Goal: Transaction & Acquisition: Purchase product/service

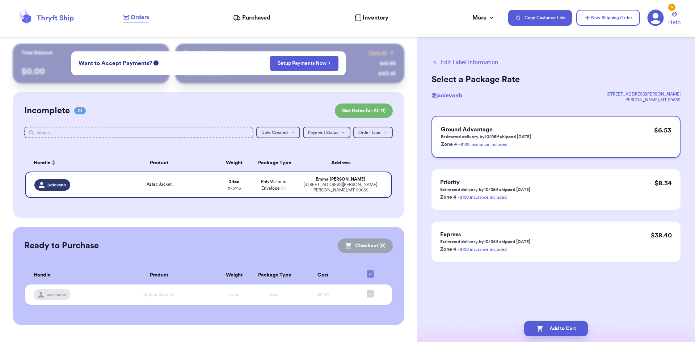
click at [578, 140] on div "Ground Advantage Estimated delivery by 10/06 if shipped [DATE] Zone 4 - $100 in…" at bounding box center [555, 137] width 249 height 42
click at [561, 327] on button "Add to Cart" at bounding box center [556, 328] width 64 height 15
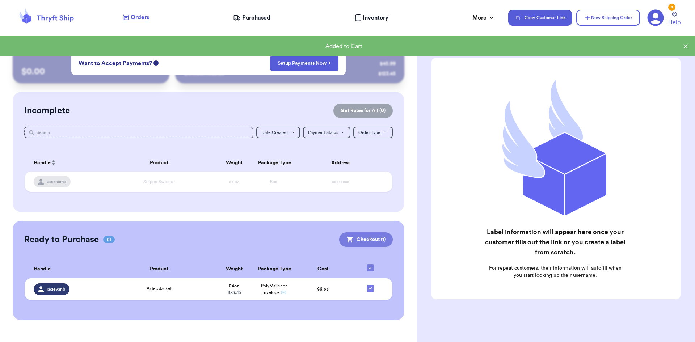
click at [362, 241] on button "Checkout ( 1 )" at bounding box center [366, 239] width 54 height 14
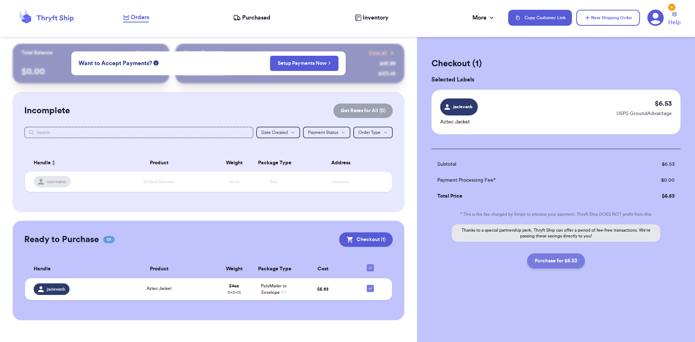
click at [565, 256] on button "Purchase for $6.53" at bounding box center [556, 260] width 58 height 15
checkbox input "false"
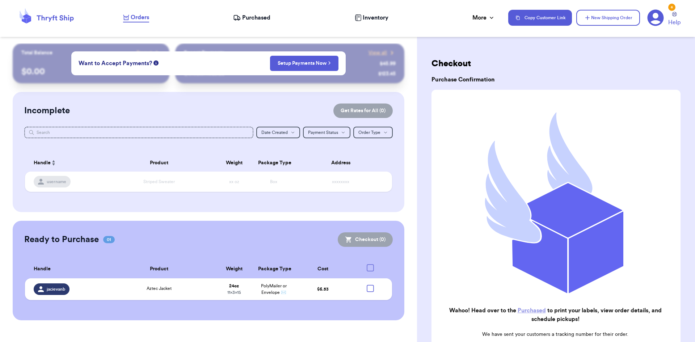
checkbox input "true"
click at [412, 93] on div "Customer Link New Order Total Balance Payout $ 0.00 Recent Payments View all @ …" at bounding box center [208, 185] width 417 height 284
click at [393, 146] on div "Incomplete Get Rates for All ( 0 ) Get Rates for All ( 0 ) Date Created Date Cr…" at bounding box center [209, 152] width 392 height 120
click at [200, 94] on div "Incomplete Get Rates for All ( 0 ) Get Rates for All ( 0 ) Date Created Date Cr…" at bounding box center [209, 152] width 392 height 120
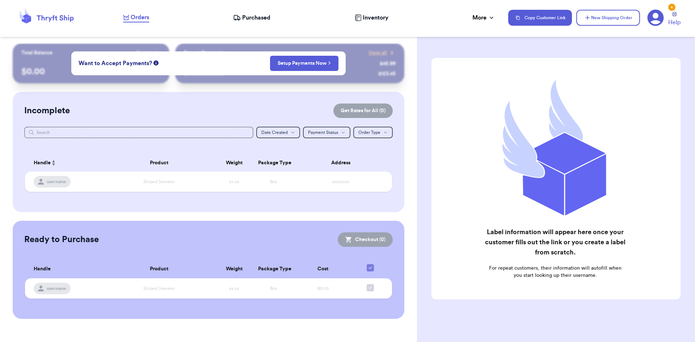
click at [276, 18] on div "Orders Purchased Inventory More Stats Completed Orders Payments Payouts" at bounding box center [312, 17] width 378 height 9
click at [264, 18] on span "Purchased" at bounding box center [256, 17] width 28 height 9
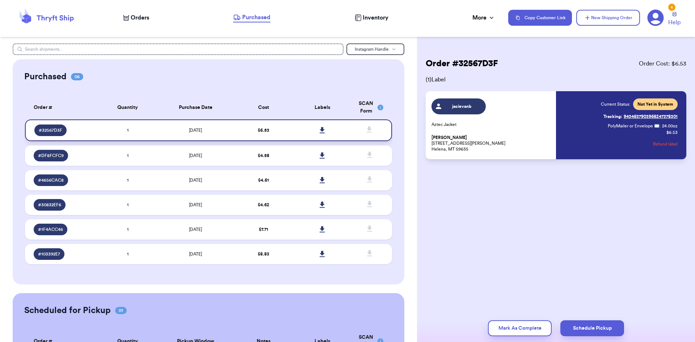
click at [319, 128] on icon at bounding box center [321, 130] width 5 height 6
click at [637, 135] on div "Current Status: Not Yet in System Tracking: 9434637903968247378301 PolyMailer o…" at bounding box center [639, 125] width 77 height 54
click at [631, 127] on span "PolyMailer or Envelope ✉️" at bounding box center [633, 126] width 52 height 4
click at [464, 105] on span "jacievanb" at bounding box center [462, 106] width 34 height 6
click at [56, 132] on span "# 32567D3F" at bounding box center [51, 130] width 24 height 6
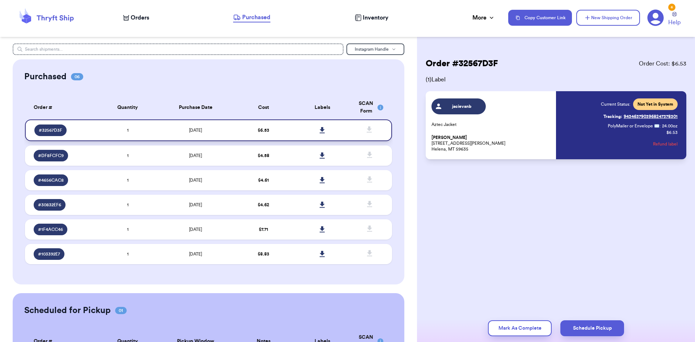
click at [202, 130] on span "10/2/2025" at bounding box center [195, 130] width 13 height 4
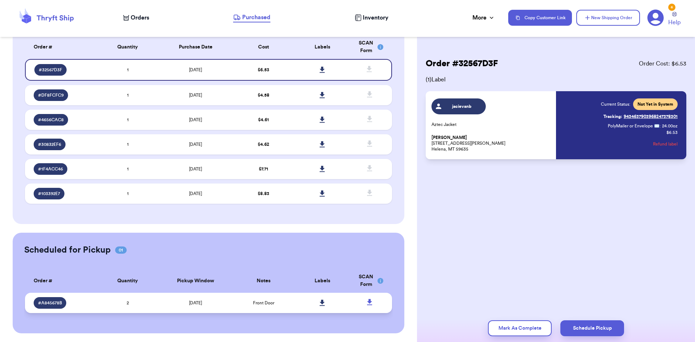
click at [53, 300] on span "# A845678B" at bounding box center [50, 303] width 24 height 6
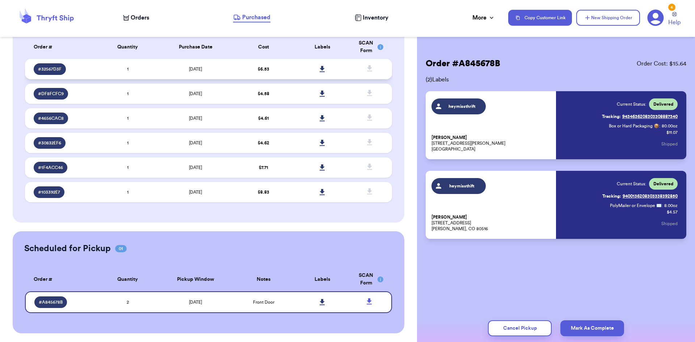
click at [50, 67] on span "# 32567D3F" at bounding box center [50, 69] width 24 height 6
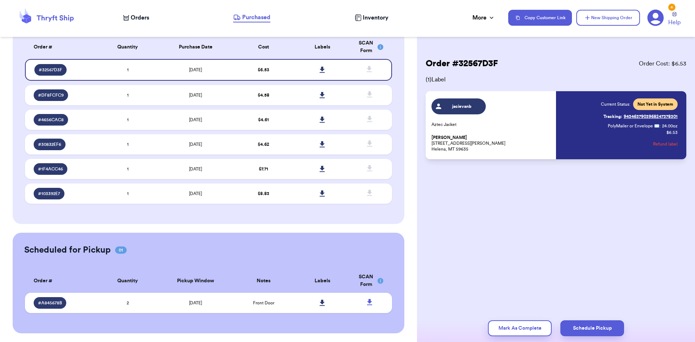
scroll to position [0, 0]
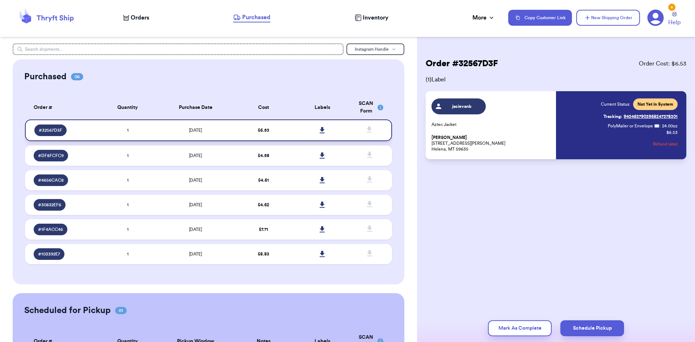
click at [189, 131] on span "10/2/2025" at bounding box center [195, 130] width 13 height 4
click at [672, 14] on icon at bounding box center [674, 14] width 5 height 5
click at [529, 119] on div "jacievanb Aztec Jacket Emme Fernandez 133 Amber Lane Helena, MT 59635" at bounding box center [491, 125] width 120 height 54
click at [642, 103] on span "Not Yet in System" at bounding box center [655, 104] width 36 height 6
click at [640, 160] on div "Order # 32567D3F Order Cost: $ 6.53 ( 1 ) Label jacievanb Aztec Jacket Emme Fer…" at bounding box center [556, 130] width 278 height 174
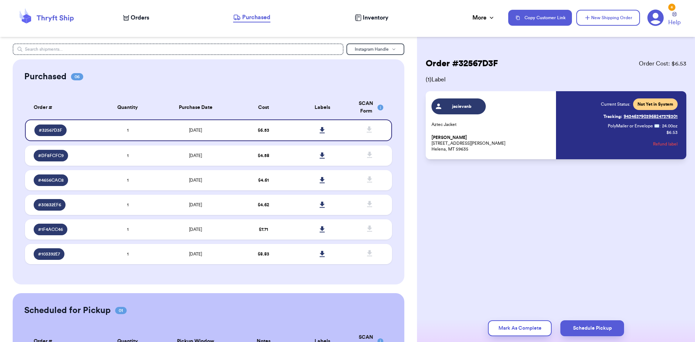
click at [662, 143] on button "Refund label" at bounding box center [665, 144] width 25 height 16
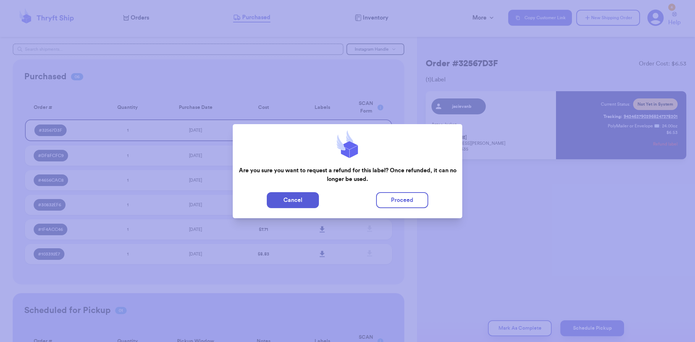
click at [458, 210] on div "Cancel Proceed" at bounding box center [348, 200] width 230 height 22
click at [295, 205] on button "Cancel" at bounding box center [293, 200] width 52 height 16
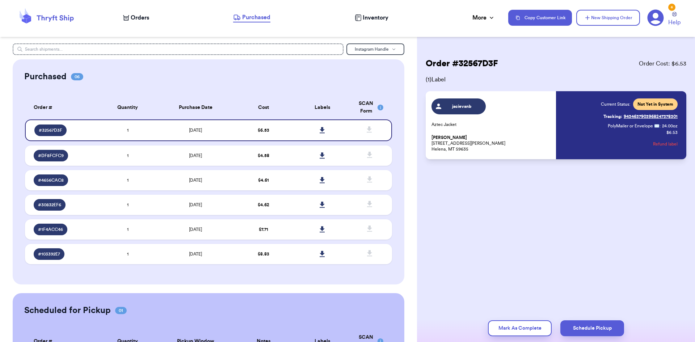
drag, startPoint x: 526, startPoint y: 216, endPoint x: 479, endPoint y: 143, distance: 86.9
click at [526, 216] on div "Order # 32567D3F Order Cost: $ 6.53 ( 1 ) Label jacievanb Aztec Jacket Emme Fer…" at bounding box center [556, 130] width 278 height 174
click at [478, 140] on p "Emme Fernandez 133 Amber Lane Helena, MT 59635" at bounding box center [491, 143] width 120 height 17
click at [441, 143] on p "Emme Fernandez 133 Amber Lane Helena, MT 59635" at bounding box center [491, 143] width 120 height 17
click at [284, 127] on td "$ 6.53" at bounding box center [263, 130] width 59 height 22
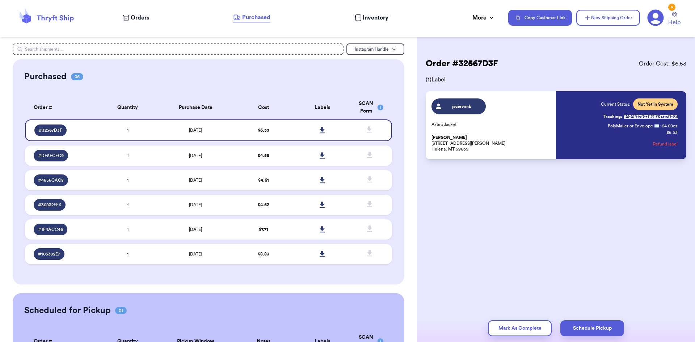
click at [136, 23] on nav "Orders Purchased Inventory More Stats Completed Orders Payments Payouts Copy Cu…" at bounding box center [405, 18] width 579 height 24
click at [135, 17] on span "Orders" at bounding box center [140, 17] width 18 height 9
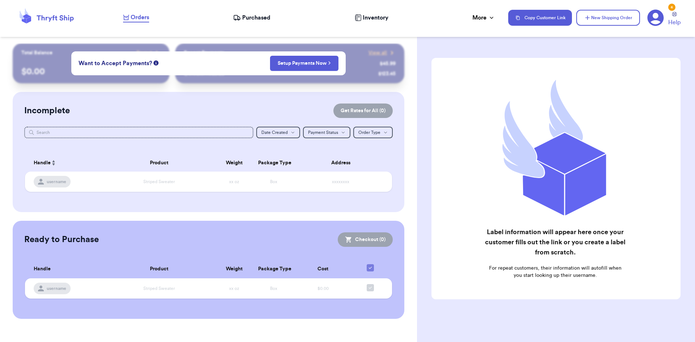
click at [210, 120] on div "Incomplete Get Rates for All ( 0 ) Get Rates for All ( 0 ) Date Created Date Cr…" at bounding box center [209, 152] width 392 height 120
click at [120, 167] on th "Product" at bounding box center [159, 162] width 111 height 17
click at [261, 199] on table "Handle Product Weight Package Type Address username Striped Sweater xx oz Box x…" at bounding box center [208, 175] width 369 height 51
click at [262, 14] on span "Purchased" at bounding box center [256, 17] width 28 height 9
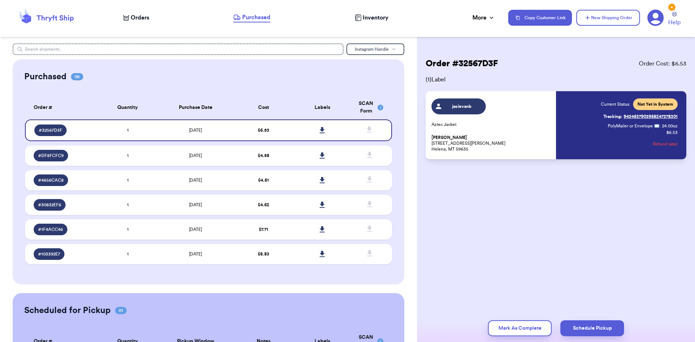
click at [373, 13] on nav "Orders Purchased Inventory More Stats Completed Orders Payments Payouts Copy Cu…" at bounding box center [405, 18] width 579 height 24
click at [377, 107] on rect at bounding box center [380, 108] width 6 height 6
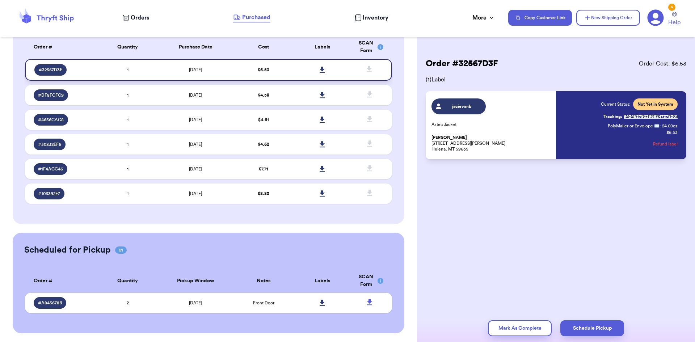
click at [53, 71] on span "# 32567D3F" at bounding box center [51, 70] width 24 height 6
click at [80, 62] on td "# 32567D3F" at bounding box center [61, 70] width 73 height 22
click at [568, 135] on div "Current Status: Not Yet in System Tracking: 9434637903968247378301 PolyMailer o…" at bounding box center [617, 125] width 120 height 54
click at [665, 143] on button "Refund label" at bounding box center [665, 144] width 25 height 16
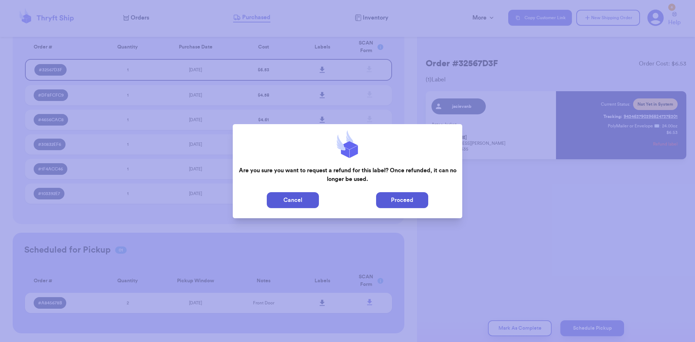
click at [399, 206] on button "Proceed" at bounding box center [402, 200] width 52 height 16
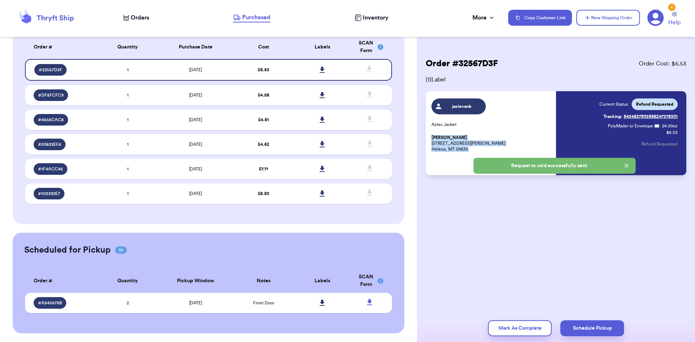
drag, startPoint x: 464, startPoint y: 148, endPoint x: 428, endPoint y: 138, distance: 37.0
click at [428, 138] on div "jacievanb Aztec Jacket Emme Fernandez 133 Amber Lane Helena, MT 59635 Current S…" at bounding box center [555, 133] width 260 height 84
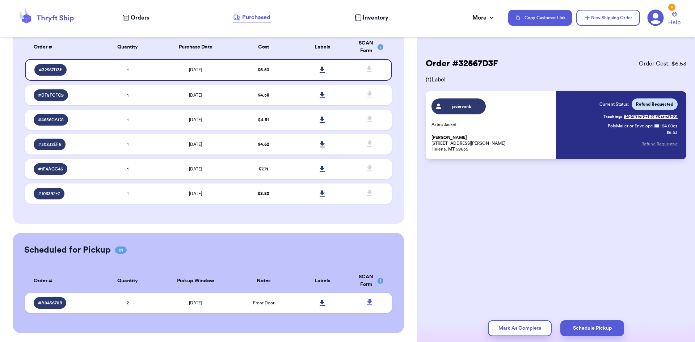
click at [453, 148] on p "Emme Fernandez 133 Amber Lane Helena, MT 59635" at bounding box center [491, 143] width 120 height 17
drag, startPoint x: 448, startPoint y: 147, endPoint x: 432, endPoint y: 139, distance: 18.0
click at [432, 139] on p "Emme Fernandez 133 Amber Lane Helena, MT 59635" at bounding box center [491, 143] width 120 height 17
copy p "Emme Fernandez 133 Amber Lane Helena, MT 59635"
click at [563, 225] on div "Order # 32567D3F Order Cost: $ 6.53 ( 1 ) Label jacievanb Aztec Jacket Emme Fer…" at bounding box center [556, 171] width 278 height 342
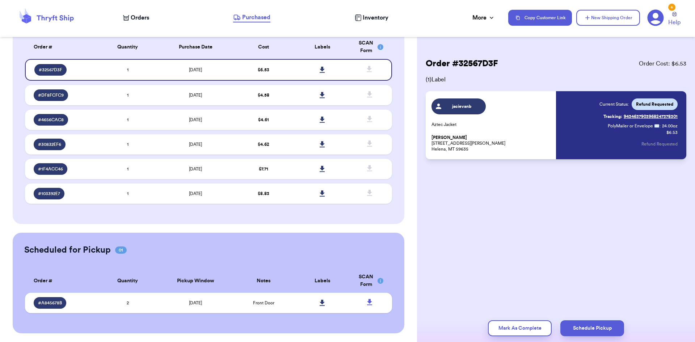
click at [591, 15] on button "New Shipping Order" at bounding box center [608, 18] width 64 height 16
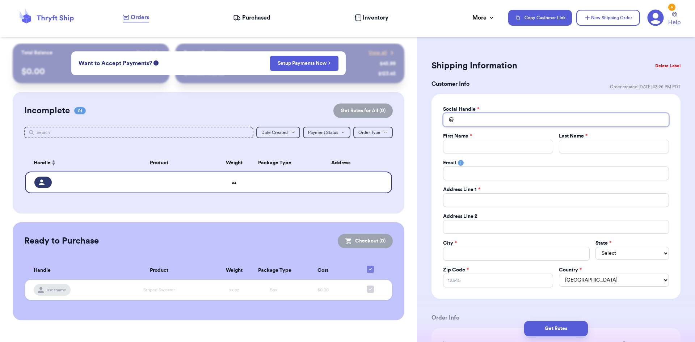
click at [475, 123] on input "Total Amount Paid" at bounding box center [556, 120] width 226 height 14
type input "j"
type input "ja"
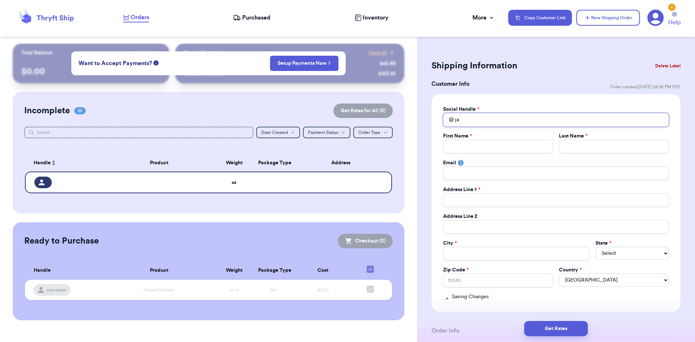
type input "jac"
type input "jaci"
type input "jacie"
type input "jaciev"
type input "jacieva"
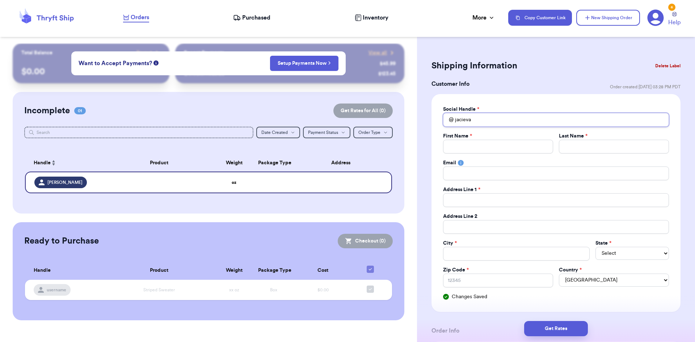
type input "jacievan"
type input "jacievanb"
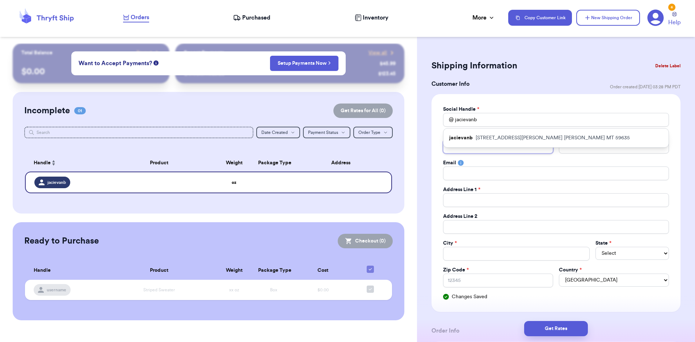
type input "E"
type input "Em"
type input "Emm"
type input "Emme"
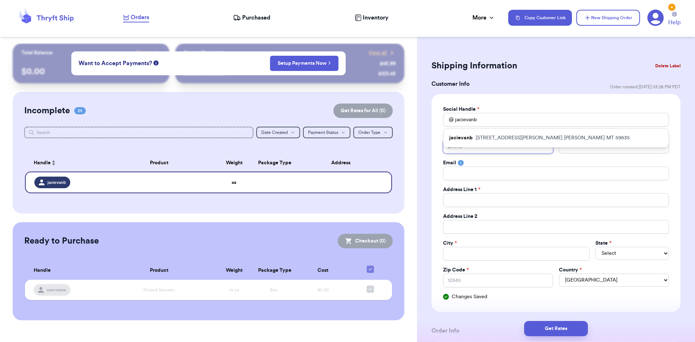
type input "Emme F"
type input "Emme"
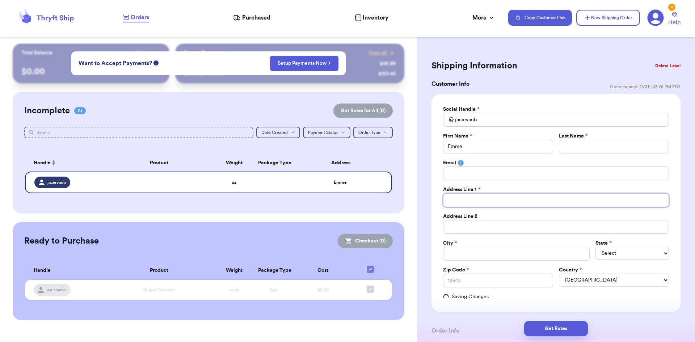
click at [476, 197] on input "Total Amount Paid" at bounding box center [556, 200] width 226 height 14
paste input "Emme Fernandez 133 Amber Lane Helena, MT 59635"
type input "Emme Fernandez 133 Amber Lane Helena, MT 59635"
click at [499, 200] on input "Emme Fernandez 133 Amber Lane Helena, MT 59635" at bounding box center [556, 200] width 226 height 14
drag, startPoint x: 486, startPoint y: 200, endPoint x: 463, endPoint y: 200, distance: 23.5
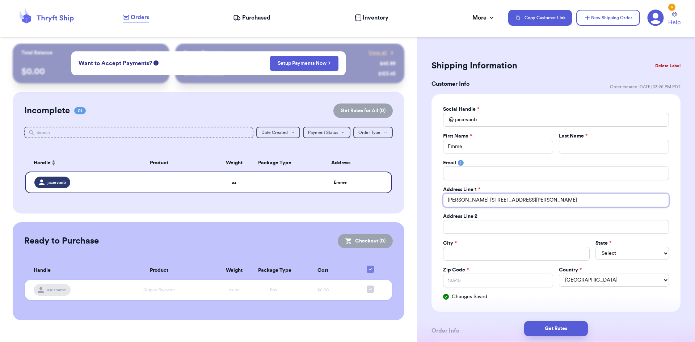
click at [463, 200] on input "Emme Fernandez 133 Amber Lane Helena, MT 59635" at bounding box center [556, 200] width 226 height 14
paste input "Emme Fernandez 133 Amber Lane Helena, MT 59635"
type input "Emme Emme Fernandez 133 Amber Lane Helena, MT 59635 133 Amber Lane Helena, MT 5…"
drag, startPoint x: 502, startPoint y: 200, endPoint x: 411, endPoint y: 204, distance: 90.5
click at [411, 204] on div "Customer Link New Order Total Balance Payout $ 0.00 Recent Payments View all @ …" at bounding box center [347, 171] width 695 height 342
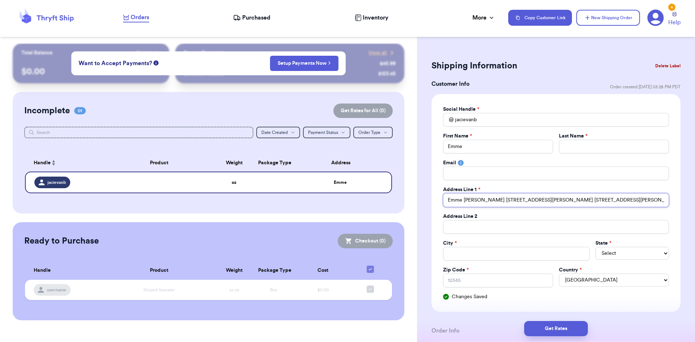
type input "133 Amber Lane Helena, MT 59635 133 Amber Lane Helena, MT 59635"
click at [574, 154] on div "Social Handle * @ jacievanb First Name * Emme Last Name * Email Address Line 1 …" at bounding box center [556, 203] width 226 height 195
click at [573, 152] on input "Total Amount Paid" at bounding box center [614, 147] width 110 height 14
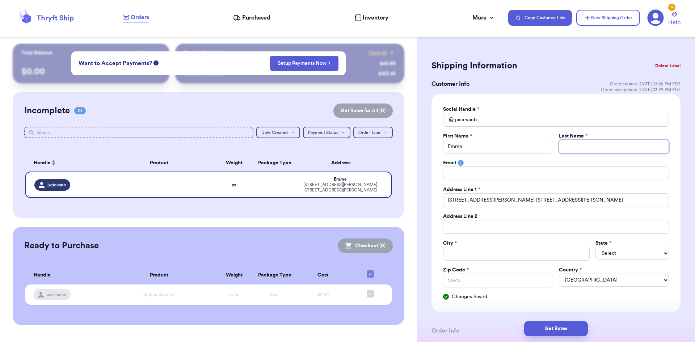
paste input "Emme Fernandez 133 Amber Lane Helena, MT 59635"
type input "Emme Fernandez 133 Amber Lane Helena, MT 59635"
drag, startPoint x: 623, startPoint y: 148, endPoint x: 669, endPoint y: 150, distance: 46.4
click at [669, 150] on div "Social Handle * @ jacievanb First Name * Emme Last Name * Emme Fernandez 133 Am…" at bounding box center [555, 203] width 249 height 218
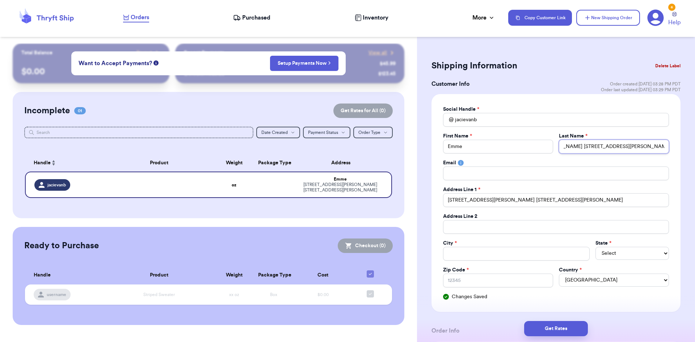
type input "Emme Fernandez"
drag, startPoint x: 577, startPoint y: 147, endPoint x: 546, endPoint y: 147, distance: 30.4
click at [546, 147] on div "First Name * Emme Last Name * Emme Fernandez" at bounding box center [556, 142] width 226 height 21
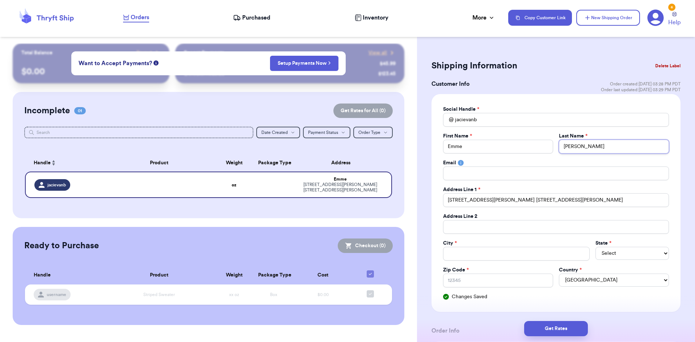
type input "[PERSON_NAME]"
click at [486, 208] on div "Social Handle * @ jacievanb First Name * Emme Last Name * Fernandez Email Addre…" at bounding box center [556, 203] width 226 height 195
click at [509, 196] on input "133 Amber Lane Helena, MT 59635 133 Amber Lane Helena, MT 59635" at bounding box center [556, 200] width 226 height 14
click at [459, 256] on input "Total Amount Paid" at bounding box center [516, 254] width 147 height 14
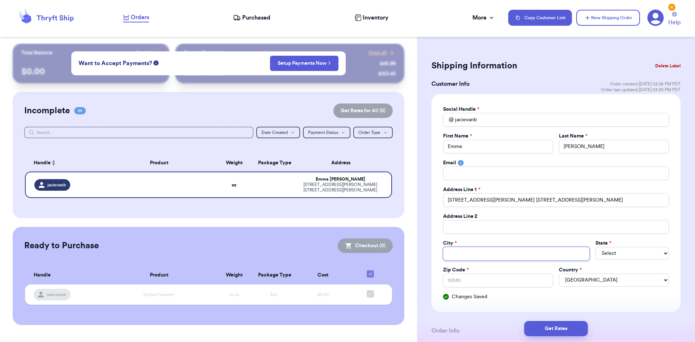
type input "H"
type input "He"
type input "Hel"
type input "Hele"
type input "Helen"
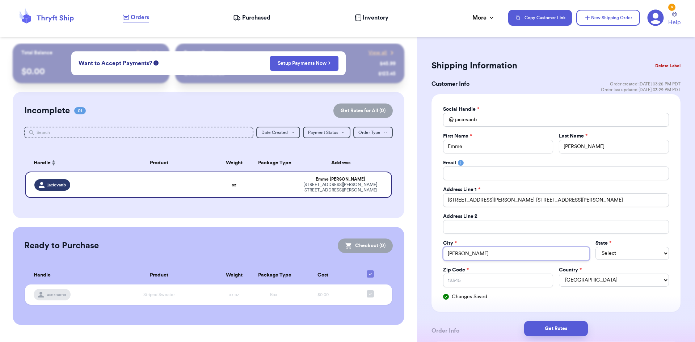
type input "[PERSON_NAME]"
select select "ME"
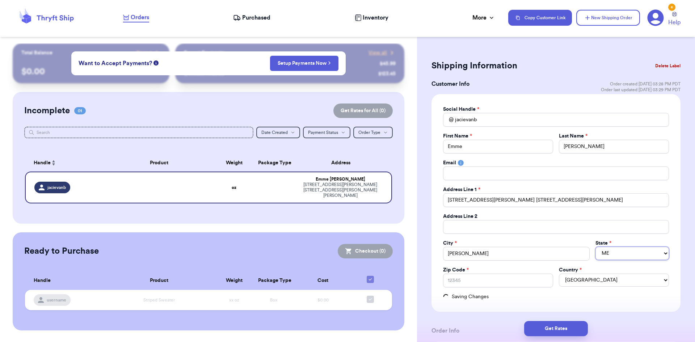
select select "MT"
type input "5"
type input "59"
type input "596"
type input "5963"
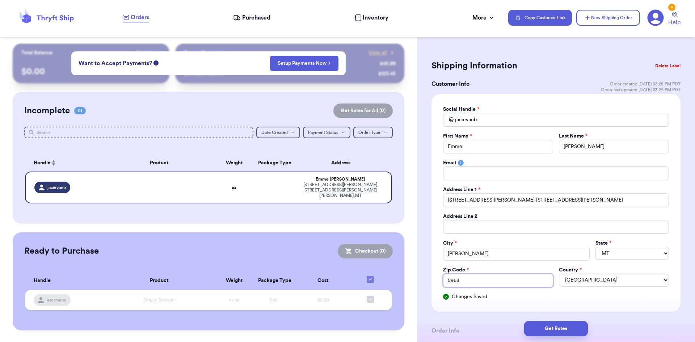
type input "59635"
click at [544, 205] on input "133 Amber Lane Helena, MT 59635 133 Amber Lane Helena, MT 59635" at bounding box center [556, 200] width 226 height 14
drag, startPoint x: 508, startPoint y: 201, endPoint x: 626, endPoint y: 198, distance: 117.6
click at [626, 198] on input "133 Amber Lane Helena, MT 59635 133 Amber Lane Helena, MT 59635" at bounding box center [556, 200] width 226 height 14
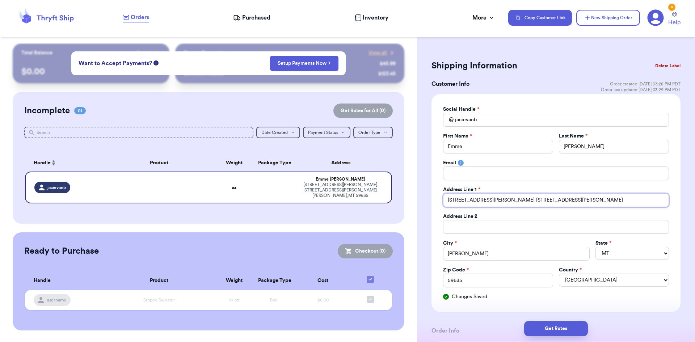
type input "133 Amber Lane Helena,"
type input "133 Amber Lane Helena"
type input "133 Amber Lane Helen"
type input "133 Amber Lane Helena"
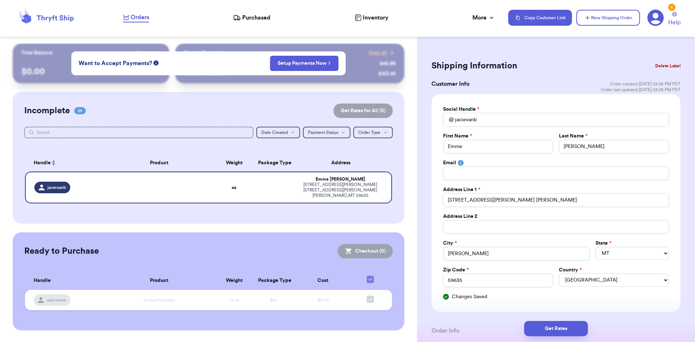
drag, startPoint x: 668, startPoint y: 167, endPoint x: 665, endPoint y: 169, distance: 4.1
click at [668, 167] on div "Social Handle * @ jacievanb First Name * Emme Last Name * Fernandez Email Addre…" at bounding box center [555, 203] width 249 height 218
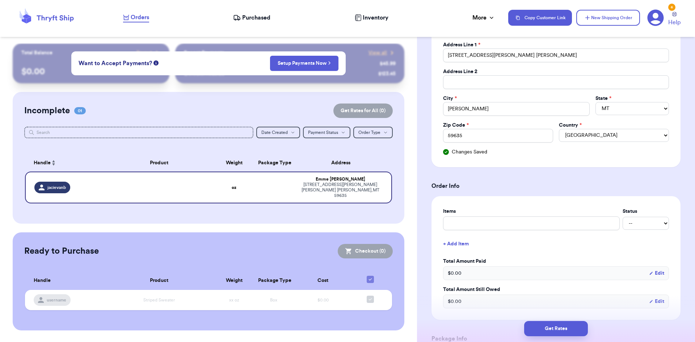
scroll to position [181, 0]
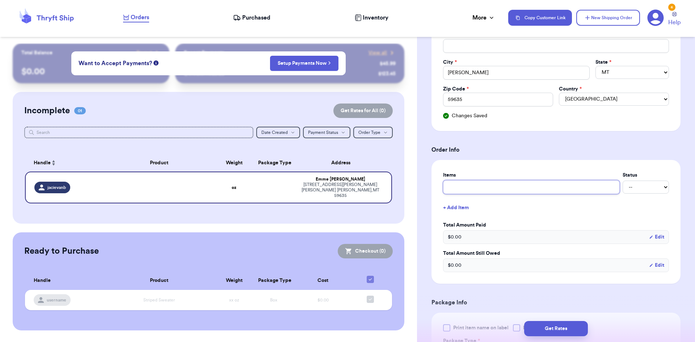
click at [454, 185] on input "text" at bounding box center [531, 187] width 177 height 14
type input "Aztec Jacket"
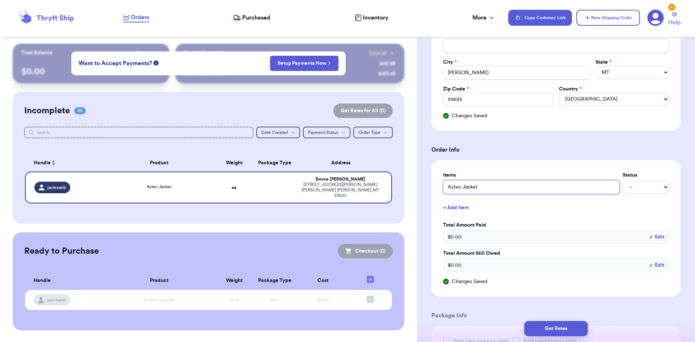
scroll to position [326, 0]
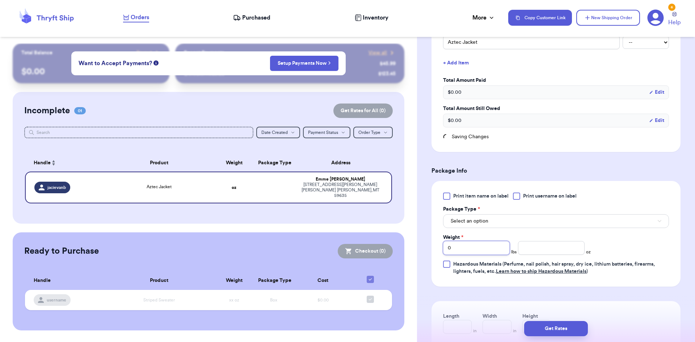
click at [460, 250] on input "0" at bounding box center [476, 248] width 67 height 14
drag, startPoint x: 460, startPoint y: 250, endPoint x: 417, endPoint y: 251, distance: 42.7
click at [422, 250] on div "Shipping Information Delete Label Customer Info Order created: 10/02, 03:28 PM …" at bounding box center [556, 90] width 278 height 745
type input "1"
click at [547, 249] on input "number" at bounding box center [551, 248] width 67 height 14
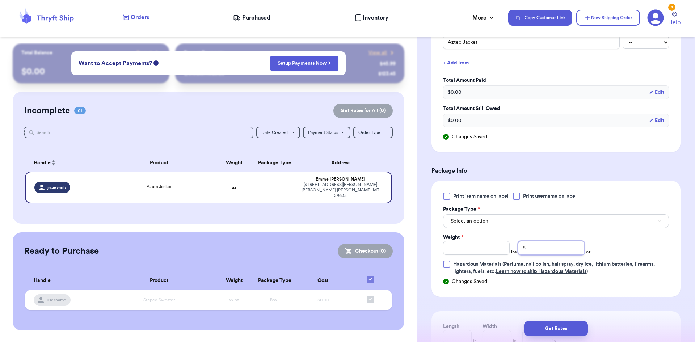
type input "8"
click at [458, 251] on input "Weight *" at bounding box center [476, 248] width 67 height 14
type input "1"
click at [631, 235] on div "Print item name on label Print username on label Package Type * Select an optio…" at bounding box center [556, 233] width 226 height 82
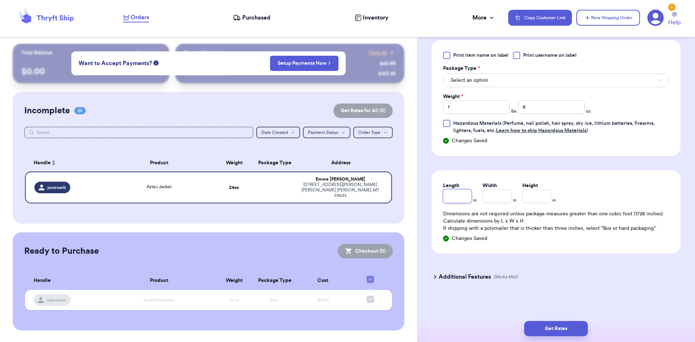
click at [465, 199] on input "Length" at bounding box center [457, 196] width 29 height 14
type input "15"
click at [497, 199] on input "Width *" at bounding box center [496, 196] width 29 height 14
type input "11"
click at [523, 253] on div "Length * 15 in Width * 11 in Height * in Dimensions are not required unless pac…" at bounding box center [555, 211] width 249 height 83
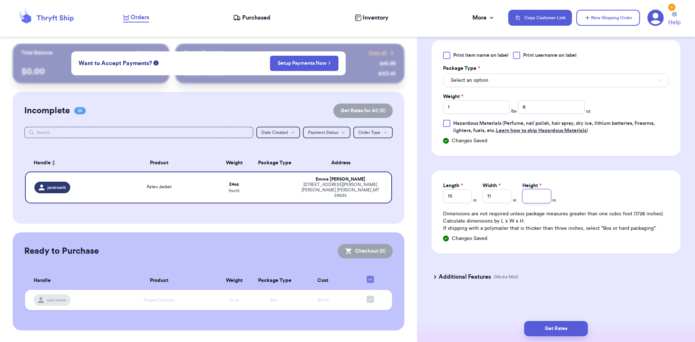
click at [537, 199] on input "Height *" at bounding box center [536, 196] width 29 height 14
type input "4"
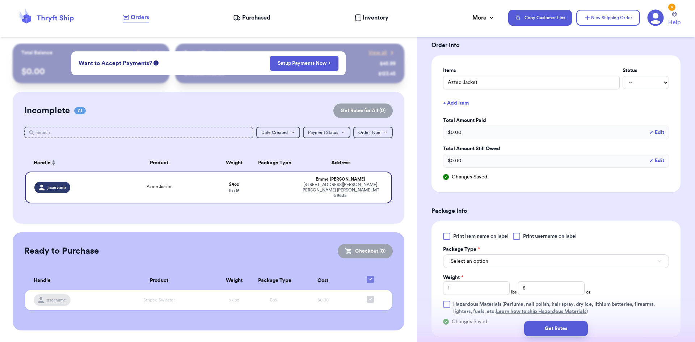
scroll to position [322, 0]
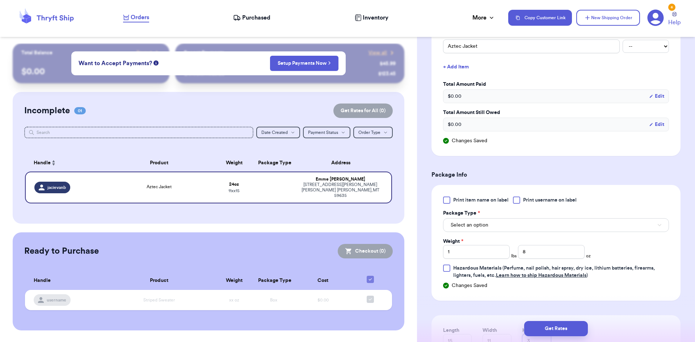
type input "3"
click at [483, 227] on span "Select an option" at bounding box center [469, 224] width 38 height 7
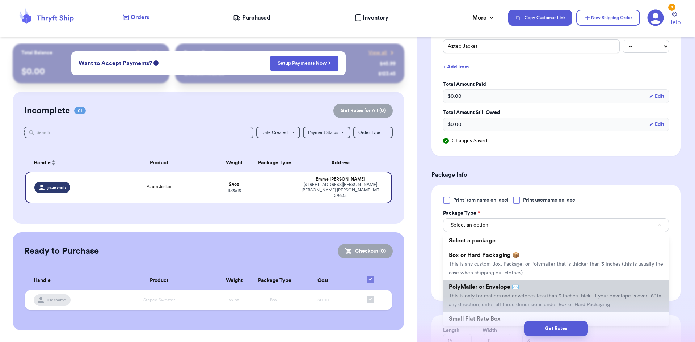
click at [483, 294] on span "This is only for mailers and envelopes less than 3 inches thick. If your envelo…" at bounding box center [555, 300] width 212 height 14
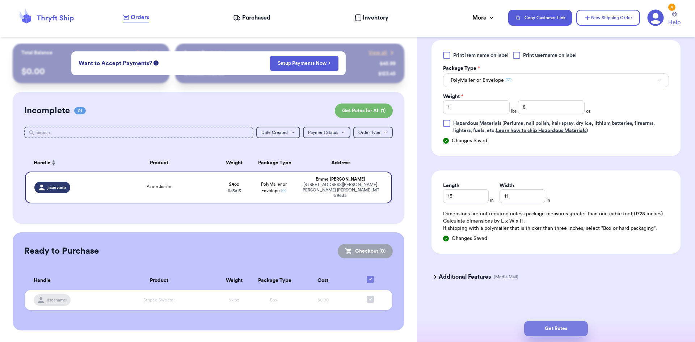
click at [563, 330] on button "Get Rates" at bounding box center [556, 328] width 64 height 15
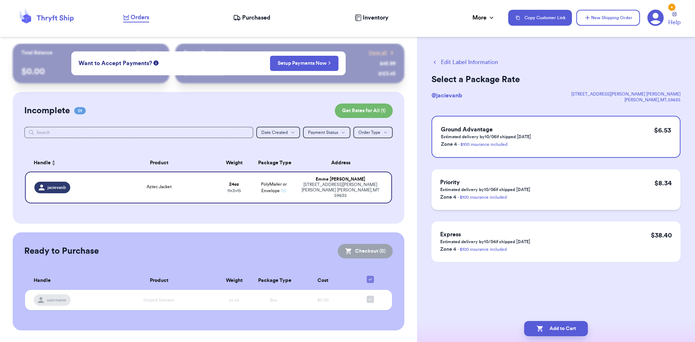
click at [557, 195] on div "Priority Estimated delivery by 10/06 if shipped today Zone 4 - $100 insurance i…" at bounding box center [555, 189] width 249 height 41
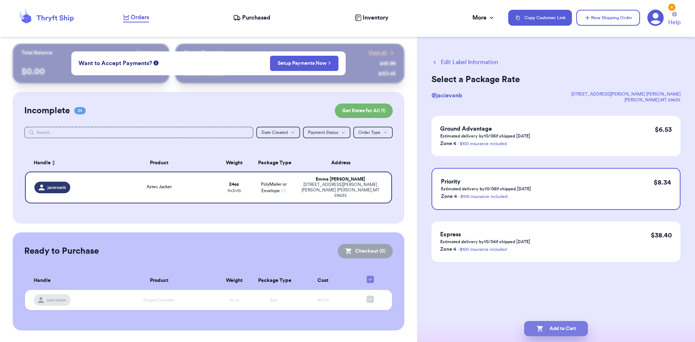
click at [538, 326] on icon "button" at bounding box center [539, 328] width 7 height 7
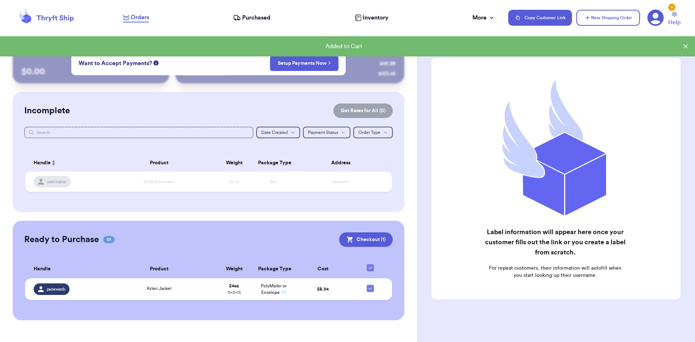
scroll to position [5, 0]
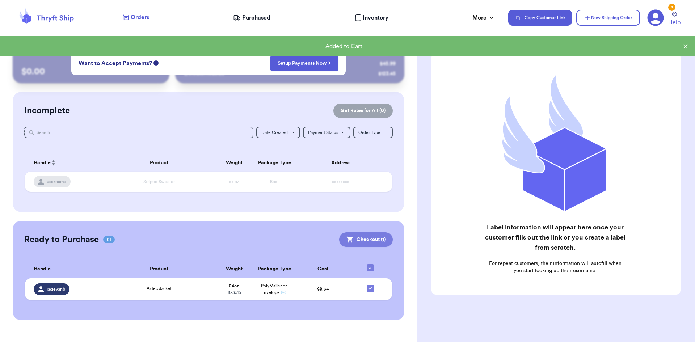
click at [359, 238] on button "Checkout ( 1 )" at bounding box center [366, 239] width 54 height 14
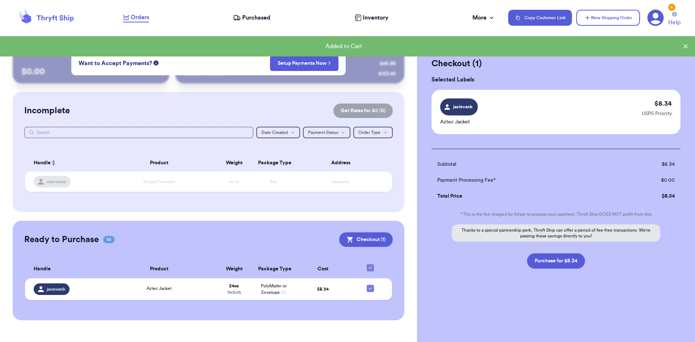
scroll to position [0, 0]
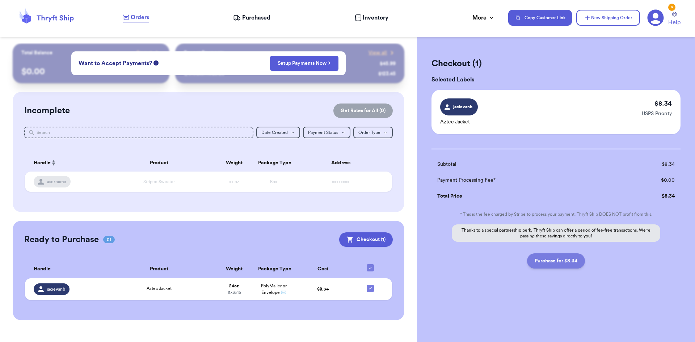
click at [562, 260] on button "Purchase for $8.34" at bounding box center [556, 260] width 58 height 15
checkbox input "false"
checkbox input "true"
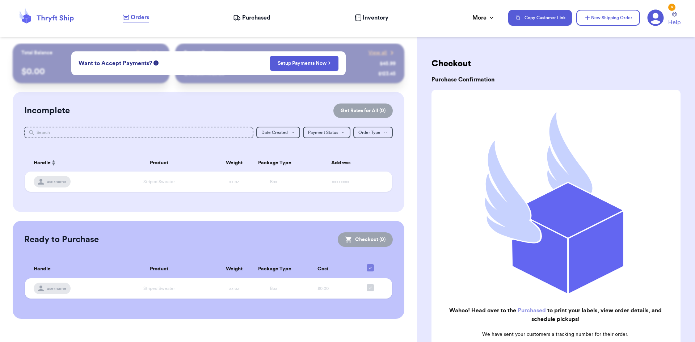
drag, startPoint x: 256, startPoint y: 17, endPoint x: 253, endPoint y: 24, distance: 7.3
click at [256, 17] on span "Purchased" at bounding box center [256, 17] width 28 height 9
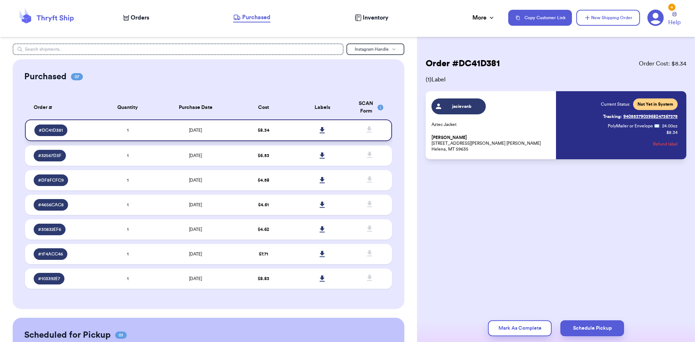
click at [319, 131] on icon at bounding box center [321, 130] width 5 height 6
